Goal: Information Seeking & Learning: Learn about a topic

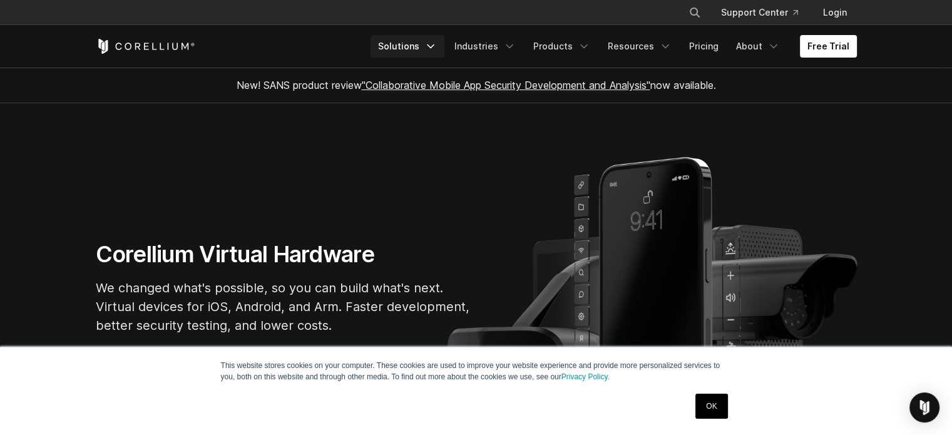
click at [437, 44] on icon "Navigation Menu" at bounding box center [430, 46] width 13 height 13
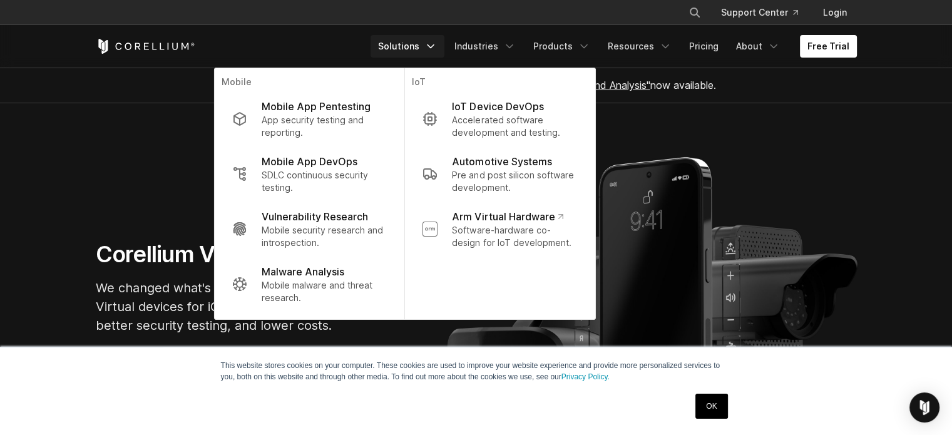
click at [866, 163] on section "Corellium Virtual Hardware We changed what's possible, so you can build what's …" at bounding box center [476, 292] width 952 height 379
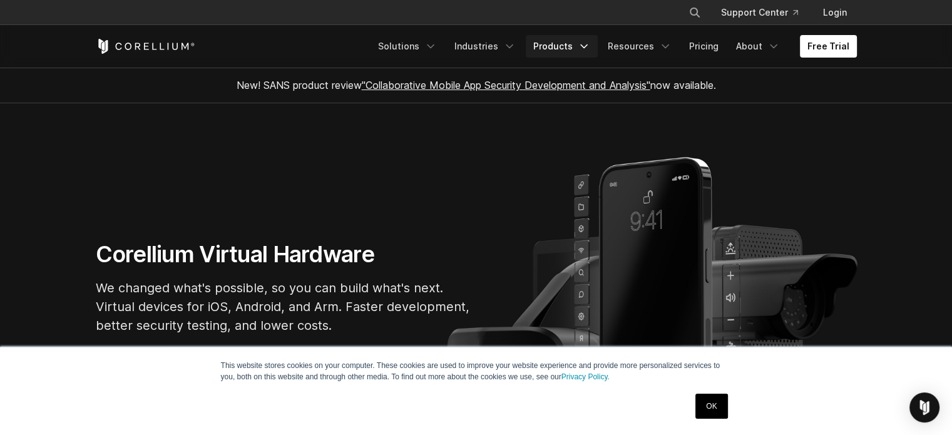
click at [586, 45] on icon "Navigation Menu" at bounding box center [584, 46] width 13 height 13
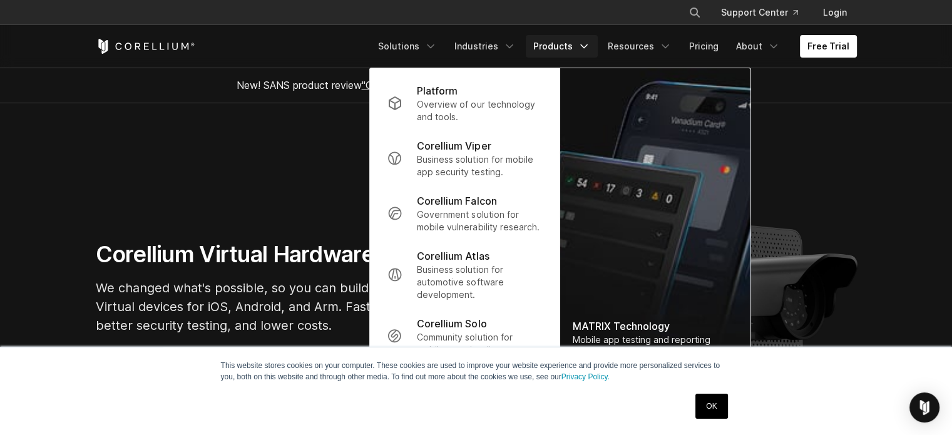
click at [459, 105] on p "Overview of our technology and tools." at bounding box center [479, 110] width 125 height 25
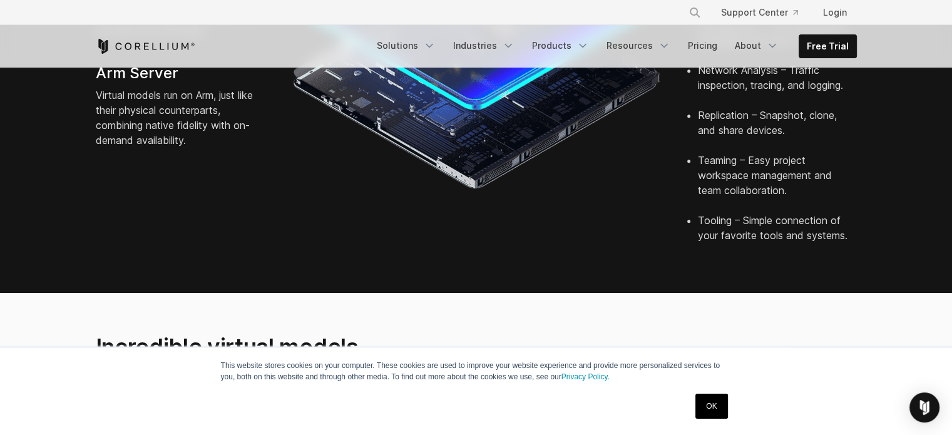
scroll to position [626, 0]
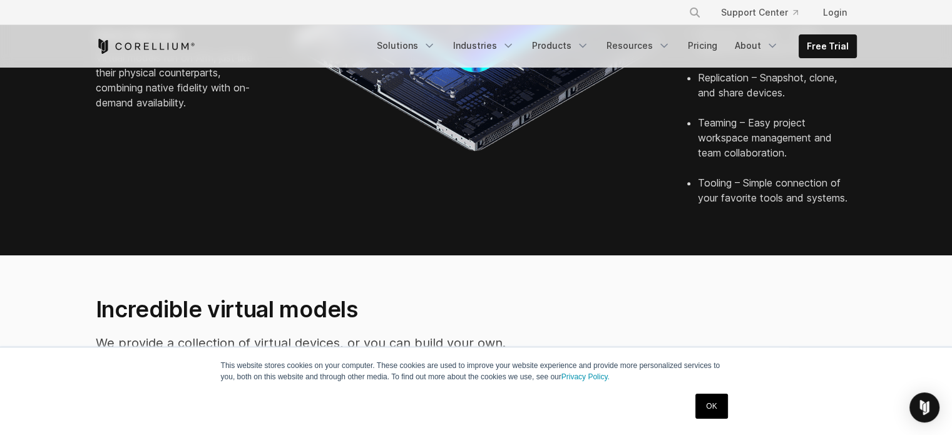
click at [719, 406] on link "OK" at bounding box center [711, 406] width 32 height 25
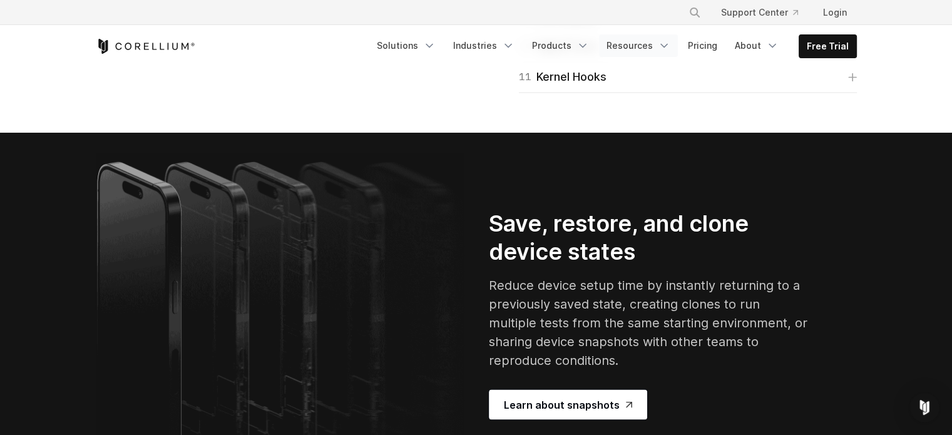
scroll to position [2260, 0]
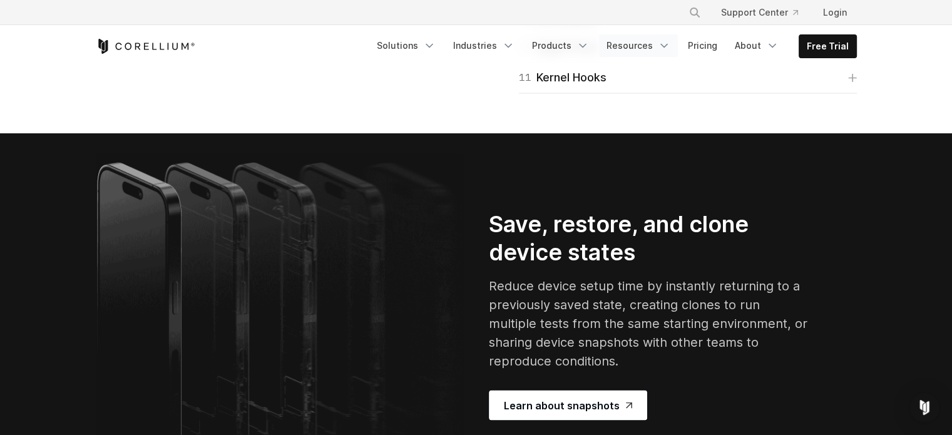
click at [642, 44] on link "Resources" at bounding box center [638, 45] width 79 height 23
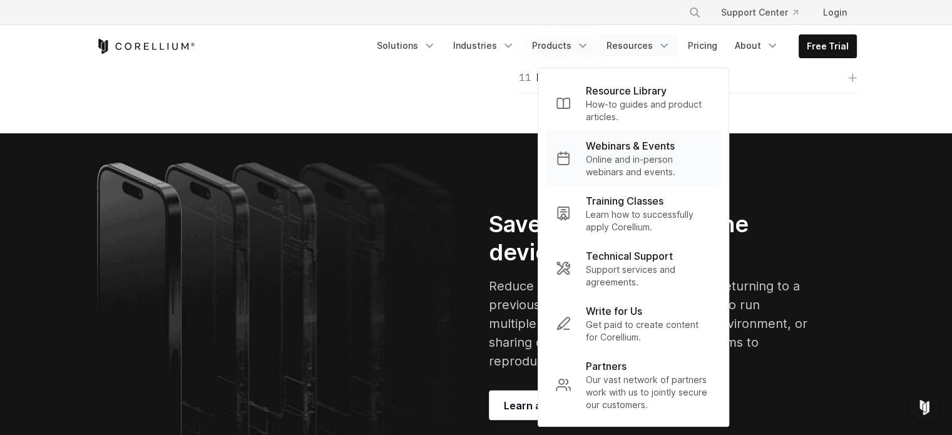
click at [623, 150] on p "Webinars & Events" at bounding box center [630, 145] width 89 height 15
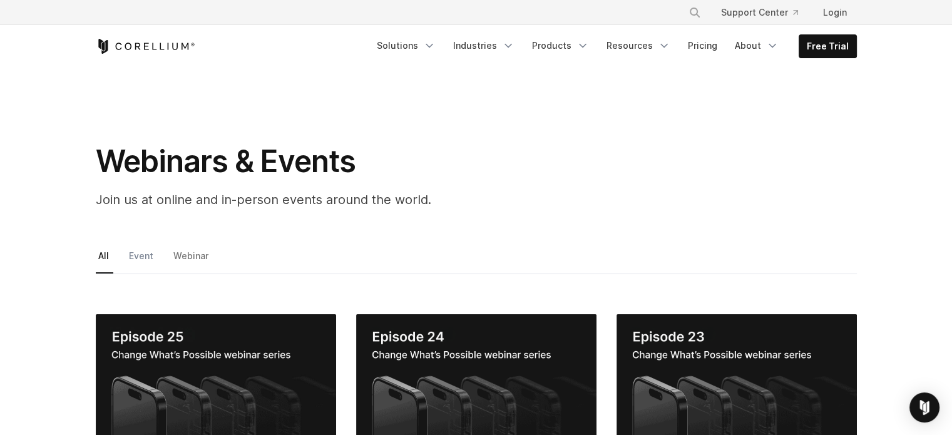
click at [139, 254] on link "Event" at bounding box center [141, 260] width 31 height 26
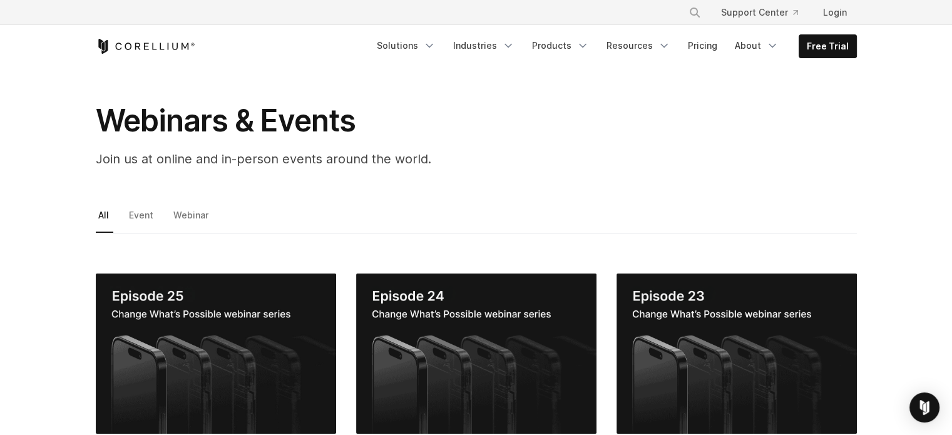
scroll to position [63, 0]
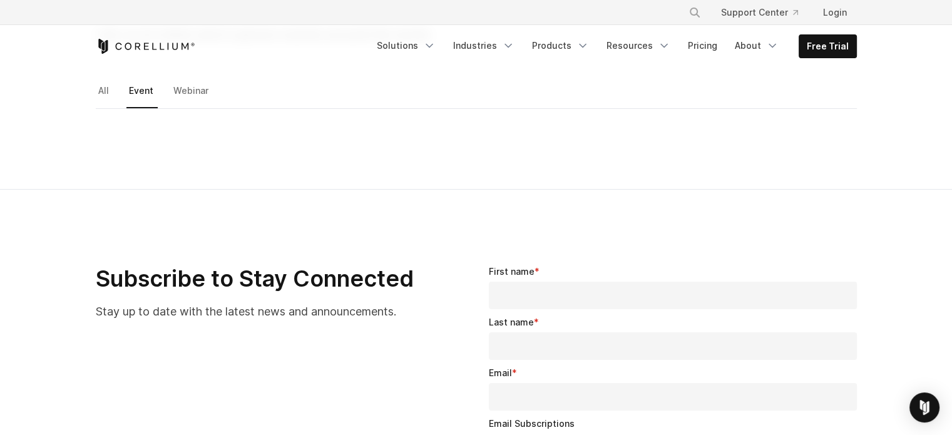
scroll to position [63, 0]
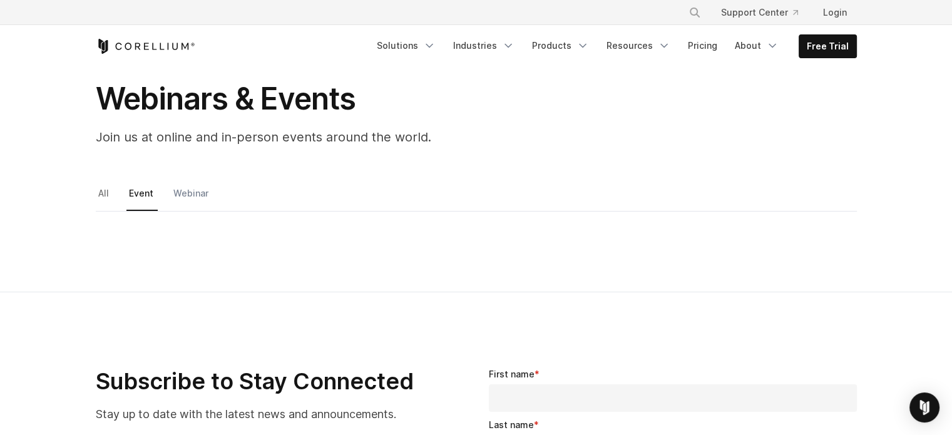
click at [195, 195] on link "Webinar" at bounding box center [192, 198] width 42 height 26
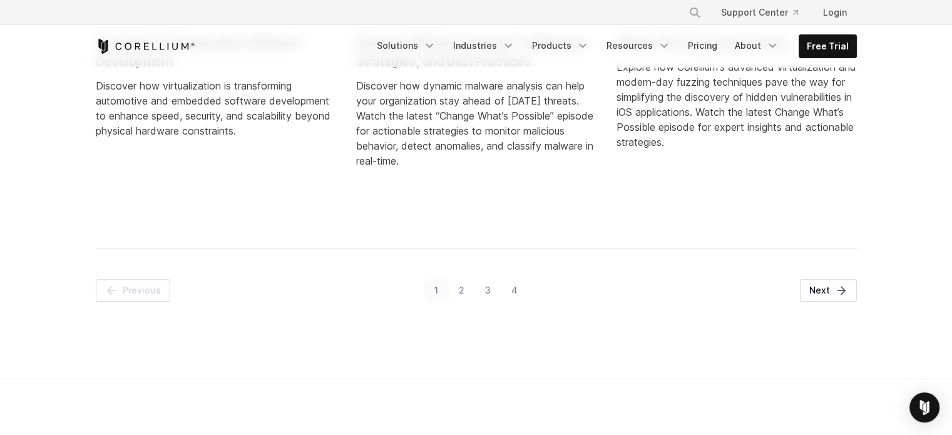
scroll to position [1002, 0]
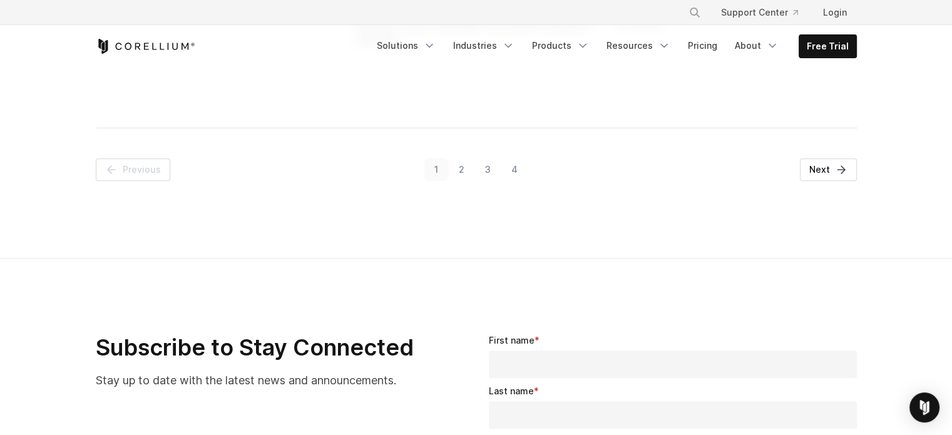
click at [508, 169] on link "4" at bounding box center [514, 169] width 27 height 23
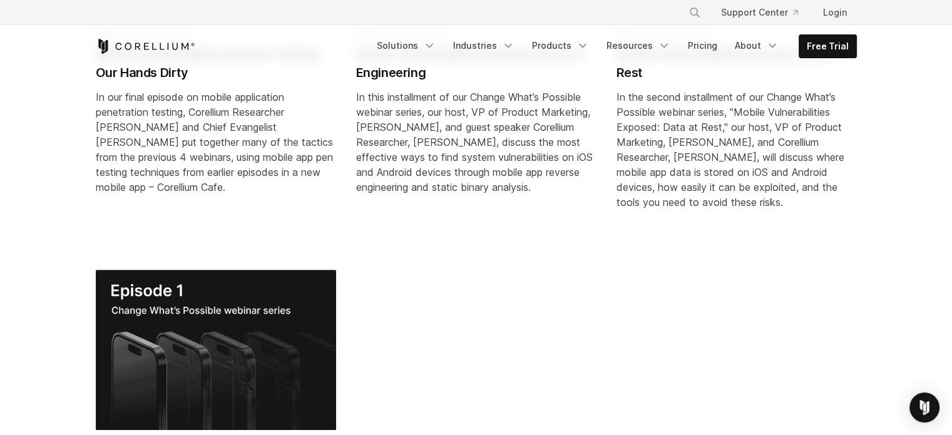
scroll to position [532, 0]
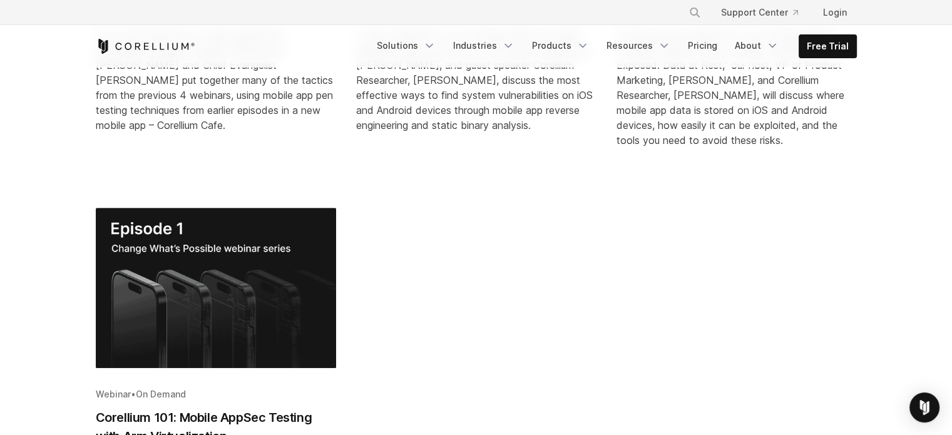
click at [230, 284] on img "Blog post summary: Corellium 101: Mobile AppSec Testing with Arm Virtualization" at bounding box center [216, 288] width 240 height 160
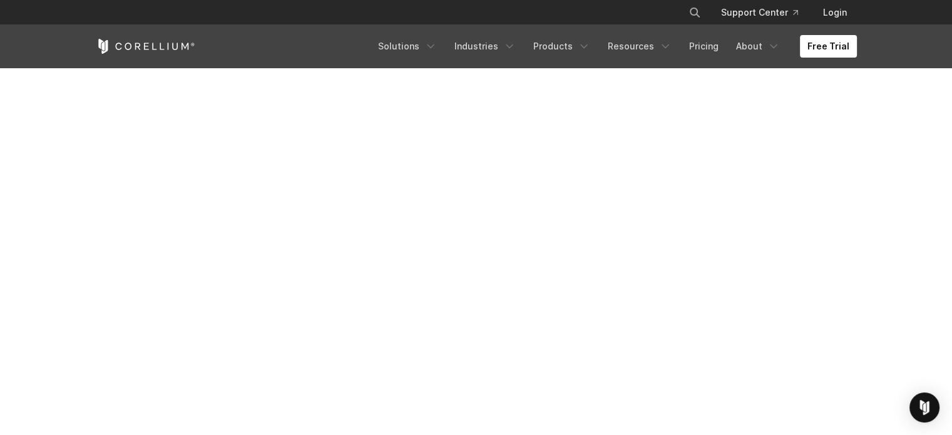
scroll to position [305, 0]
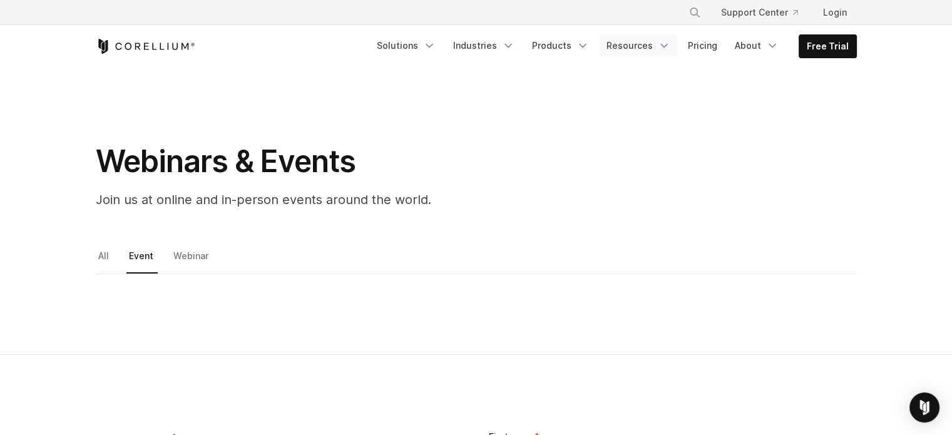
click at [645, 44] on link "Resources" at bounding box center [638, 45] width 79 height 23
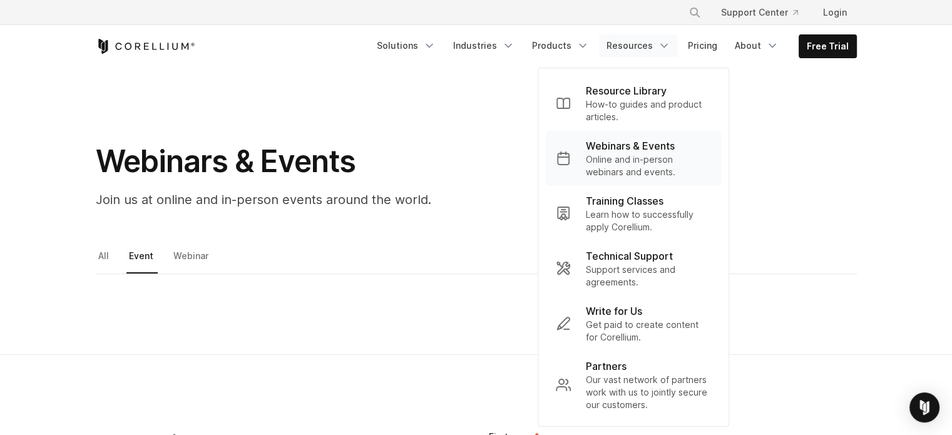
click at [641, 145] on p "Webinars & Events" at bounding box center [630, 145] width 89 height 15
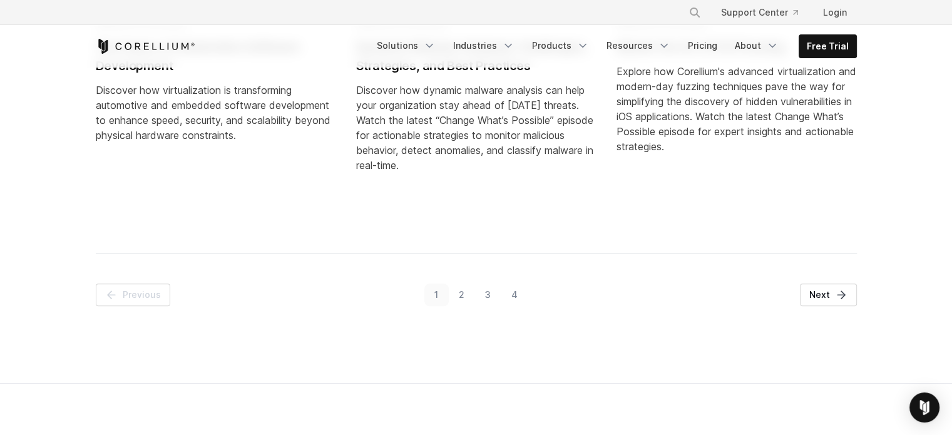
click at [518, 293] on link "4" at bounding box center [514, 295] width 27 height 23
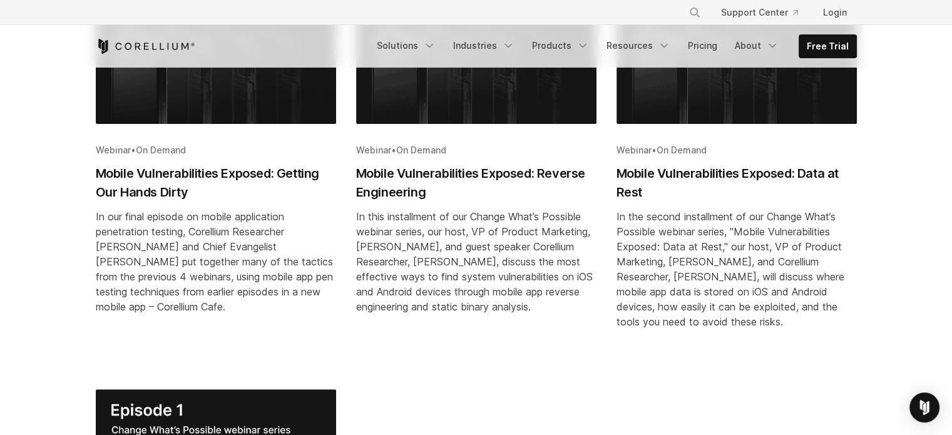
scroll to position [219, 0]
